Goal: Navigation & Orientation: Go to known website

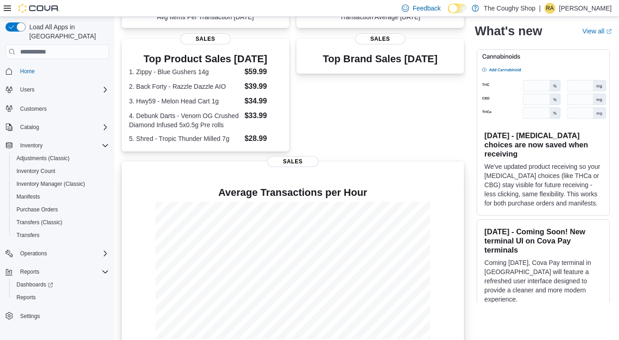
scroll to position [184, 0]
